Goal: Task Accomplishment & Management: Manage account settings

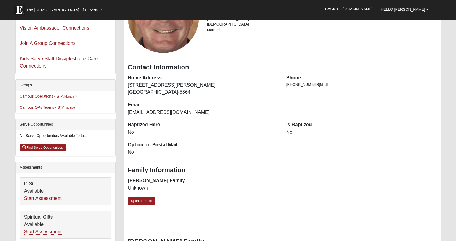
scroll to position [46, 0]
click at [147, 199] on link "Update Profile" at bounding box center [141, 201] width 27 height 8
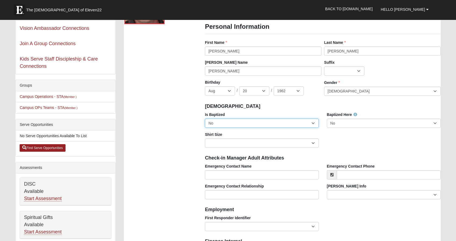
select select "True"
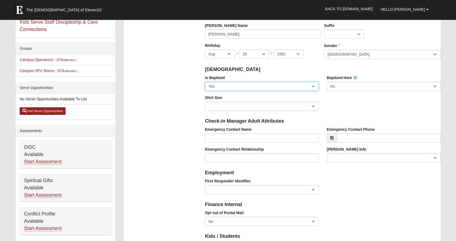
scroll to position [85, 0]
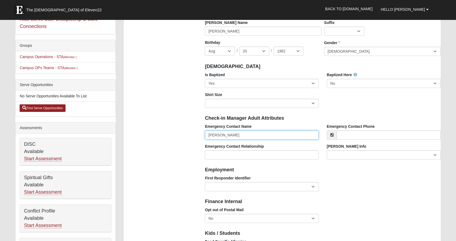
type input "[PERSON_NAME]"
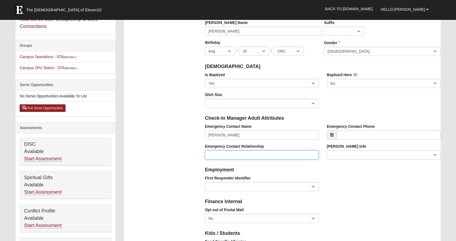
click at [248, 158] on input "Emergency Contact Relationship" at bounding box center [262, 154] width 114 height 9
type input "Wife"
type input "[PHONE_NUMBER]"
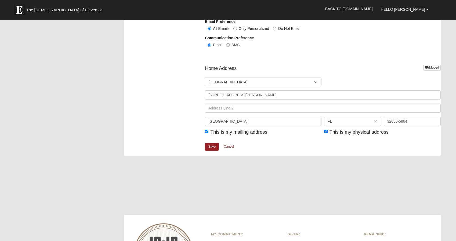
scroll to position [592, 0]
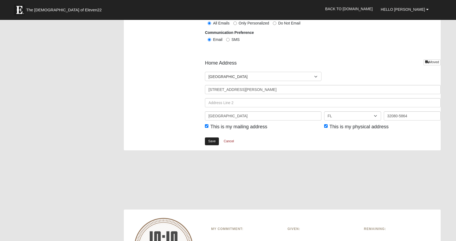
click at [211, 145] on link "Save" at bounding box center [212, 141] width 14 height 8
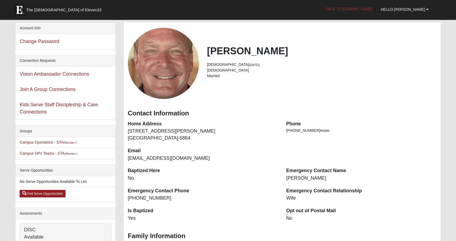
click at [373, 11] on link "Back to [DOMAIN_NAME]" at bounding box center [349, 8] width 56 height 13
